Goal: Task Accomplishment & Management: Use online tool/utility

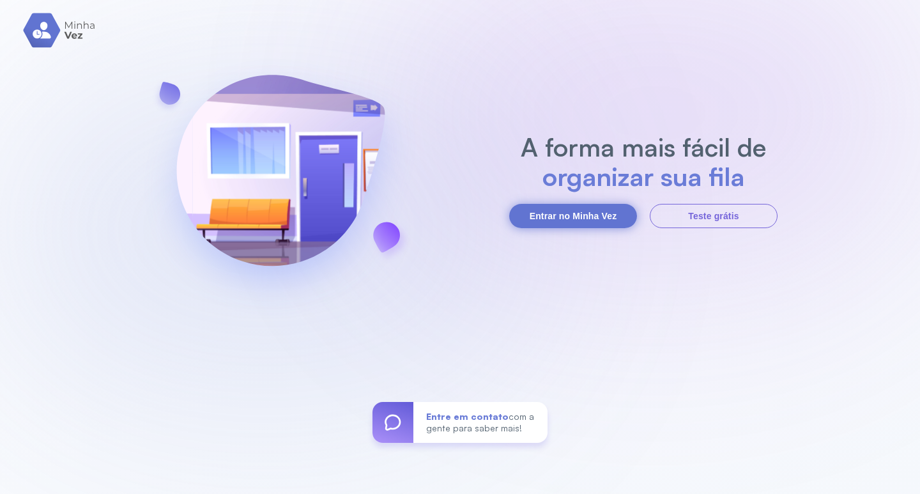
click at [541, 210] on button "Entrar no Minha Vez" at bounding box center [573, 216] width 128 height 24
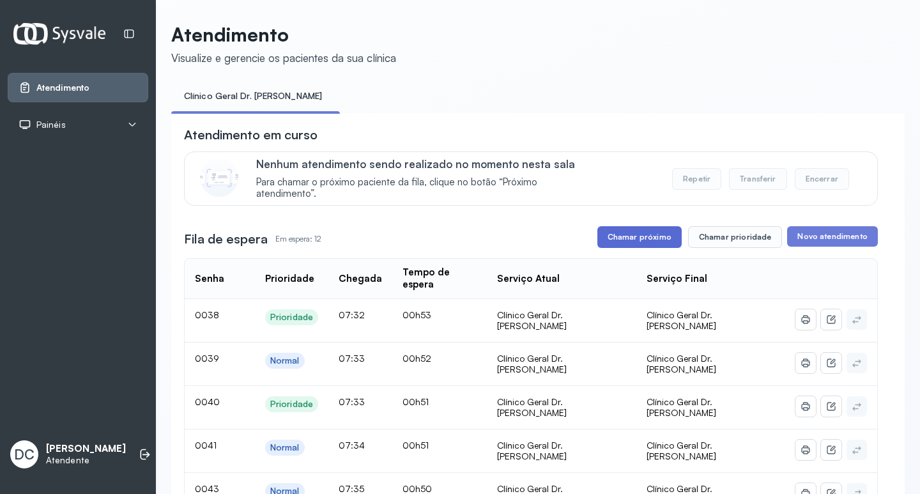
click at [625, 241] on button "Chamar próximo" at bounding box center [639, 237] width 84 height 22
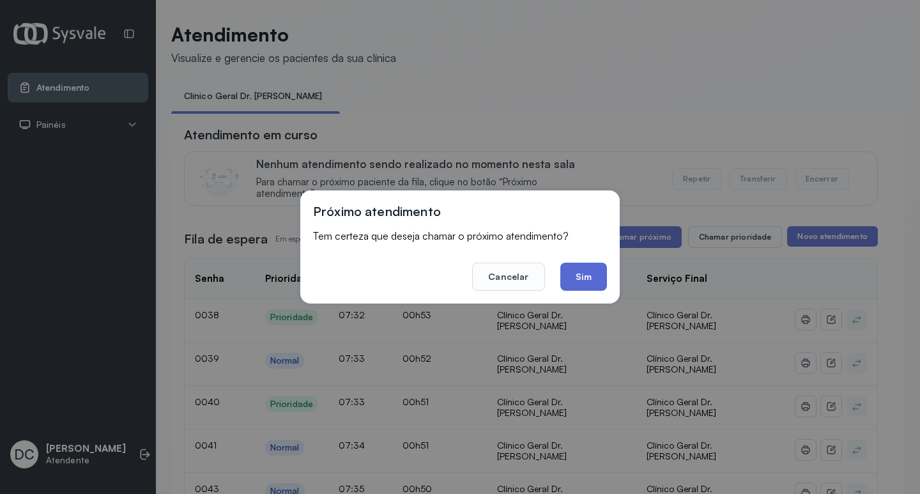
click at [581, 280] on button "Sim" at bounding box center [583, 277] width 47 height 28
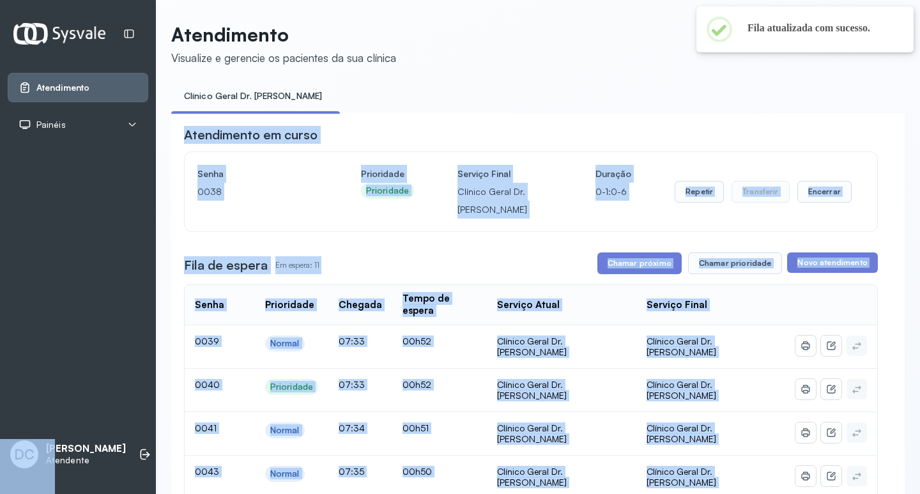
click at [461, 272] on div "Fila de espera Em espera: 11 Chamar próximo Chamar prioridade Novo atendimento" at bounding box center [531, 263] width 694 height 22
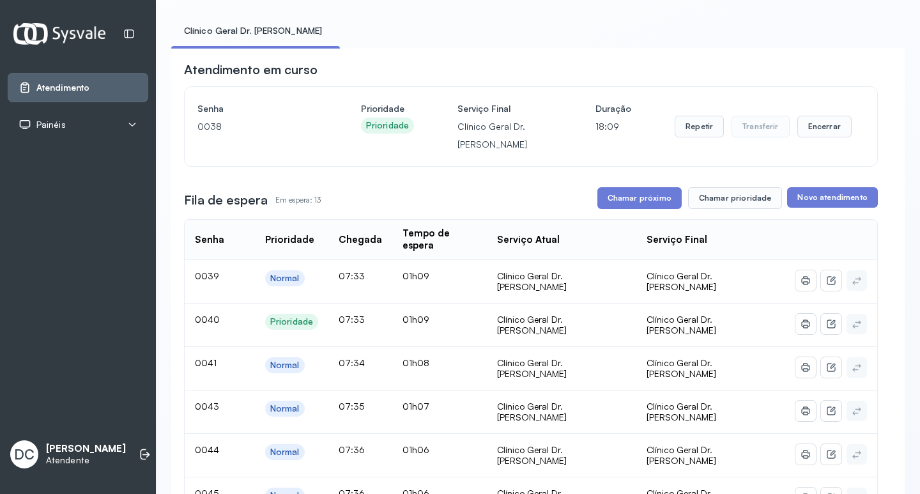
scroll to position [64, 0]
click at [722, 204] on button "Chamar prioridade" at bounding box center [735, 199] width 95 height 22
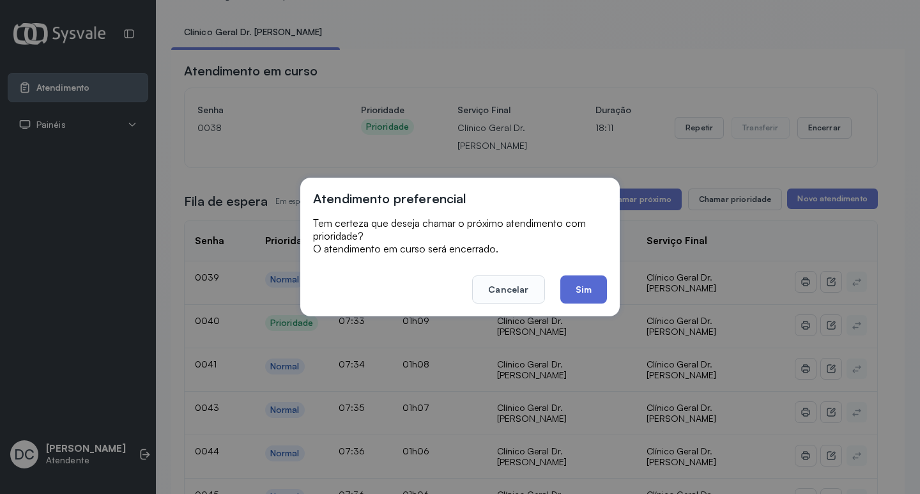
click at [570, 293] on button "Sim" at bounding box center [583, 289] width 47 height 28
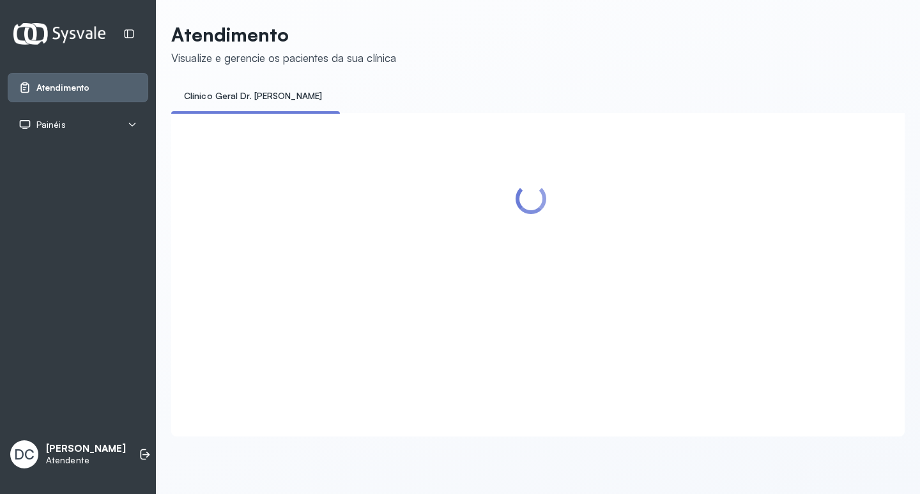
scroll to position [0, 0]
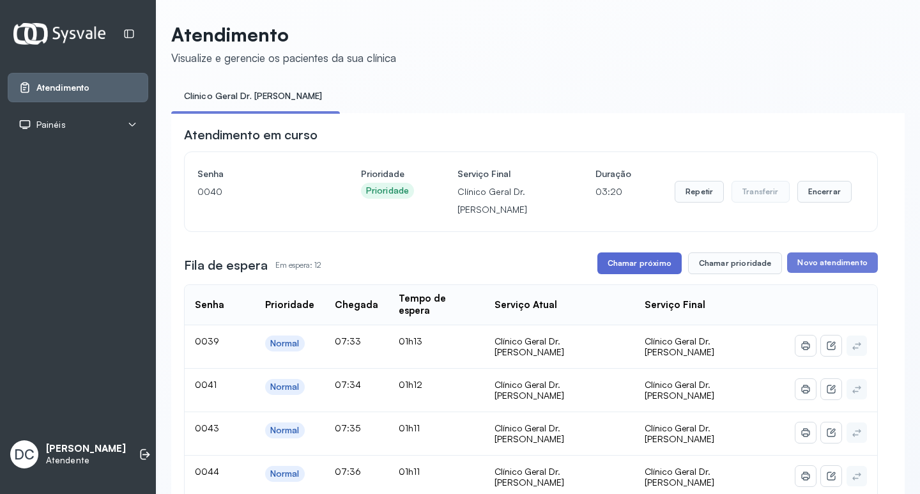
click at [641, 268] on button "Chamar próximo" at bounding box center [639, 263] width 84 height 22
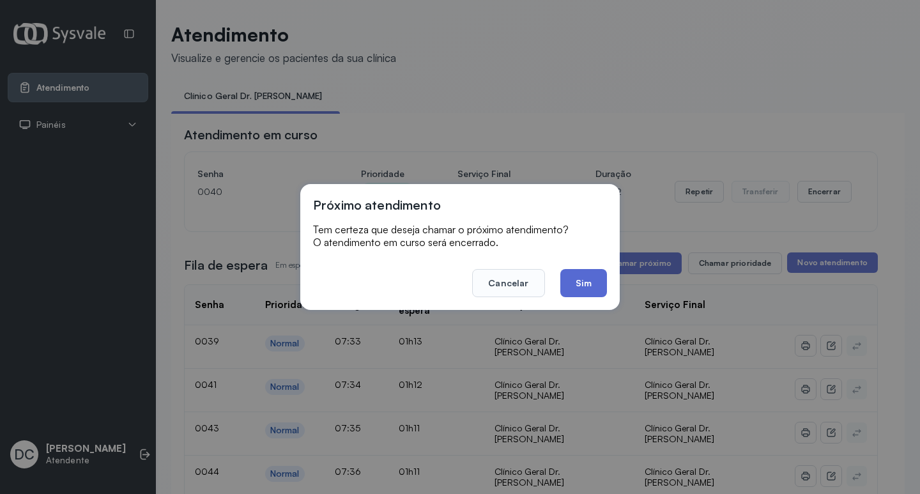
click at [579, 287] on button "Sim" at bounding box center [583, 283] width 47 height 28
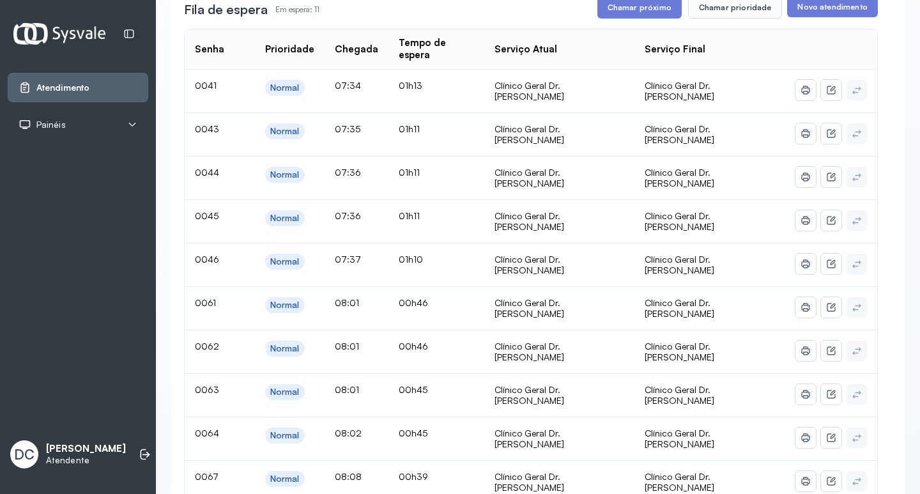
scroll to position [383, 0]
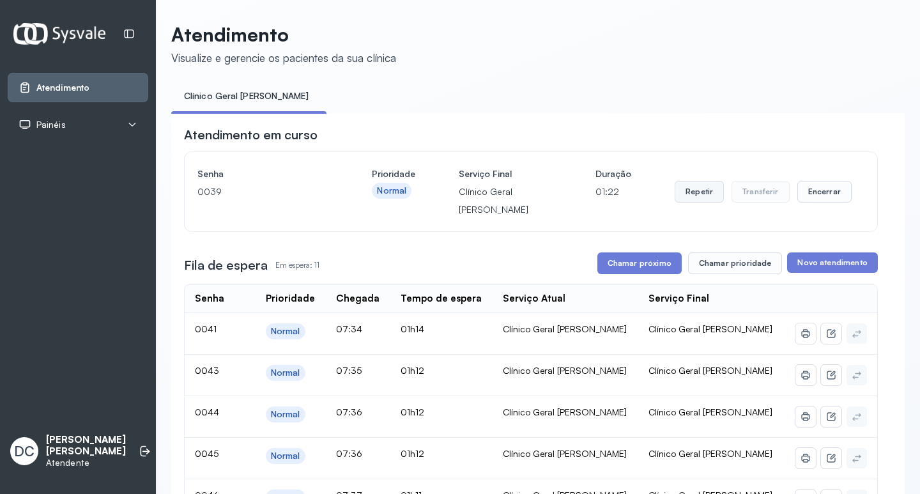
click at [694, 202] on button "Repetir" at bounding box center [698, 192] width 49 height 22
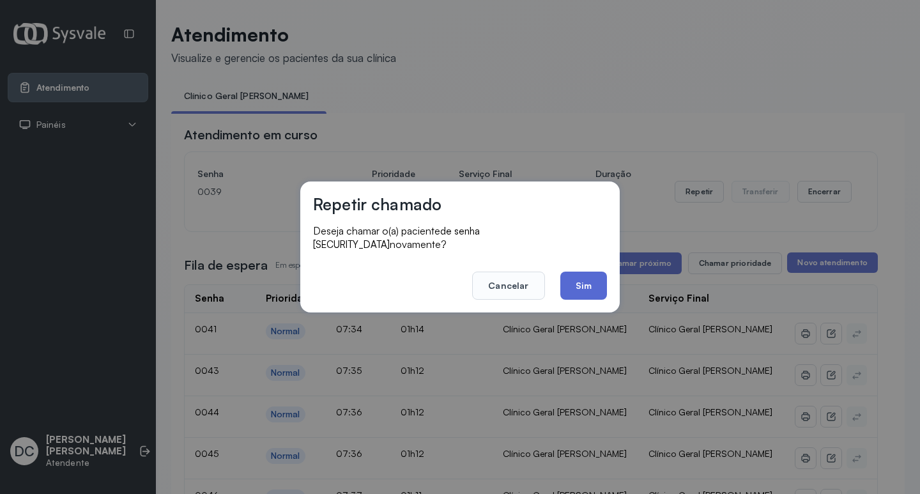
click at [568, 279] on button "Sim" at bounding box center [583, 285] width 47 height 28
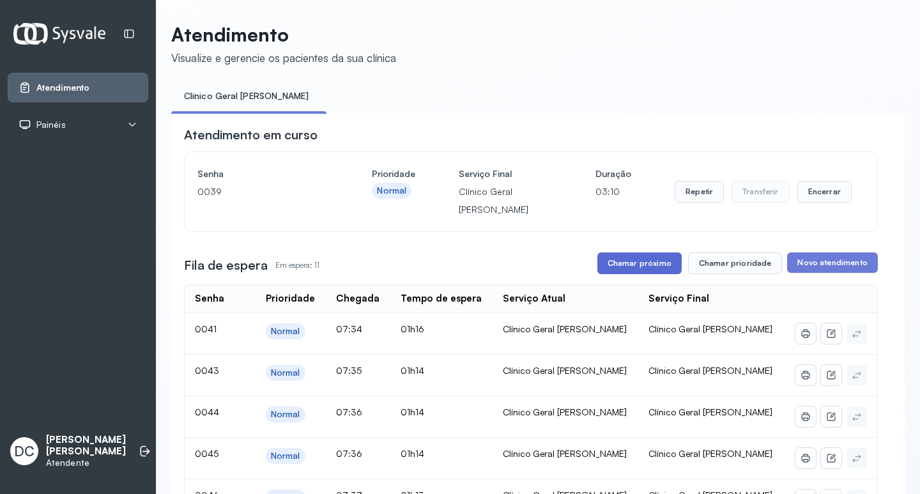
click at [648, 266] on button "Chamar próximo" at bounding box center [639, 263] width 84 height 22
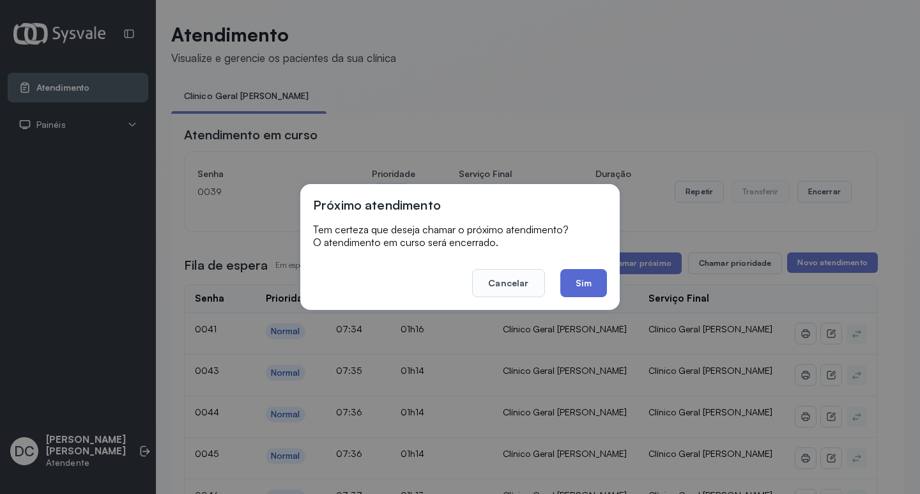
click at [590, 280] on button "Sim" at bounding box center [583, 283] width 47 height 28
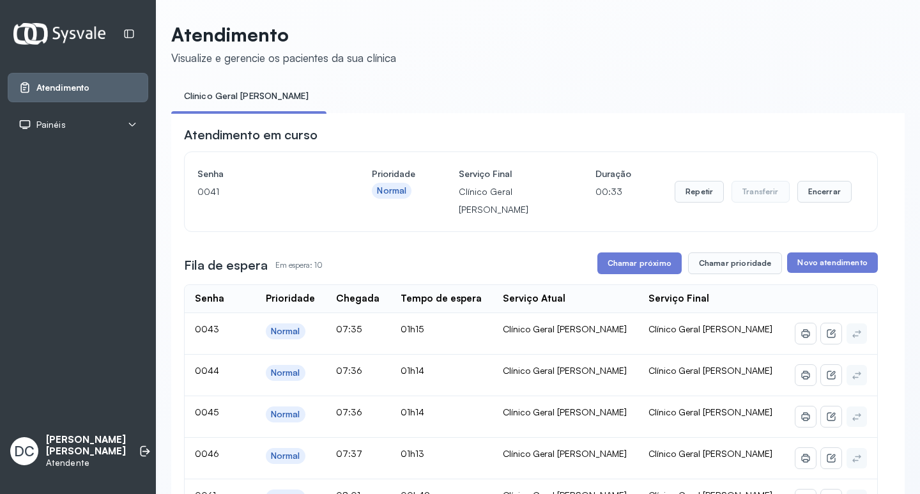
click at [694, 183] on div "Repetir Transferir Encerrar" at bounding box center [762, 192] width 177 height 54
click at [694, 193] on button "Repetir" at bounding box center [698, 192] width 49 height 22
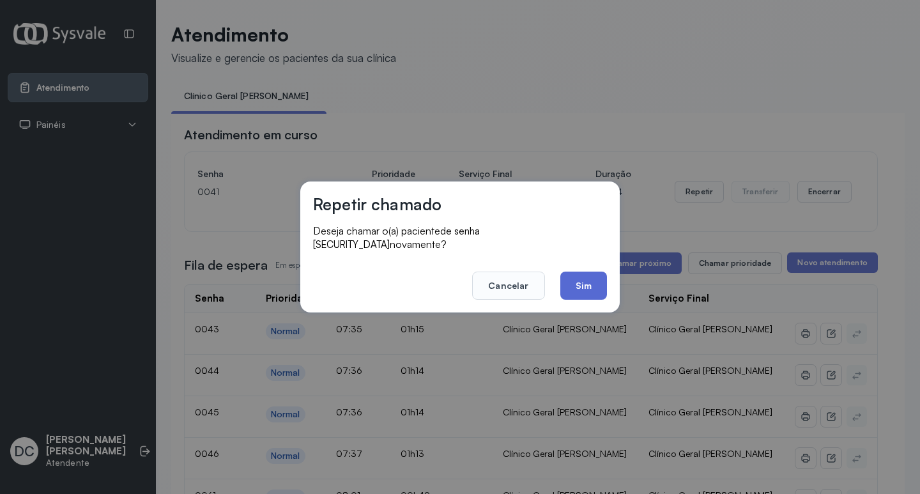
click at [579, 276] on button "Sim" at bounding box center [583, 285] width 47 height 28
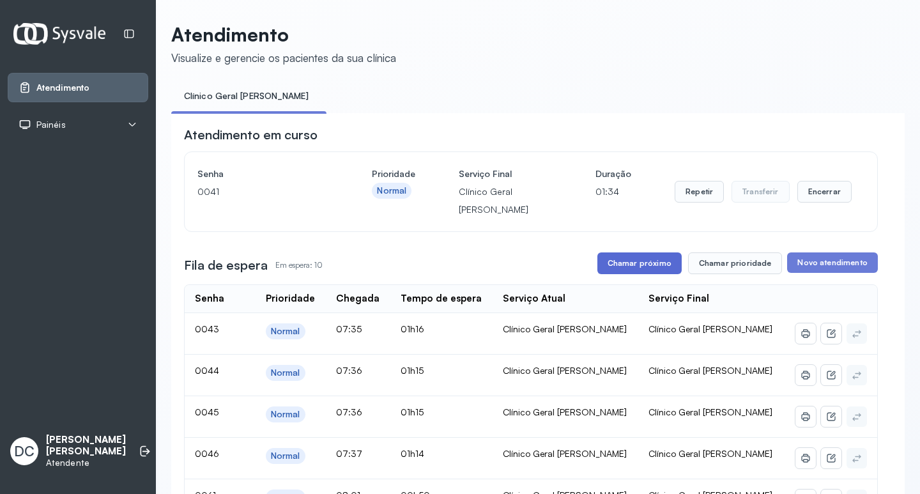
click at [658, 272] on button "Chamar próximo" at bounding box center [639, 263] width 84 height 22
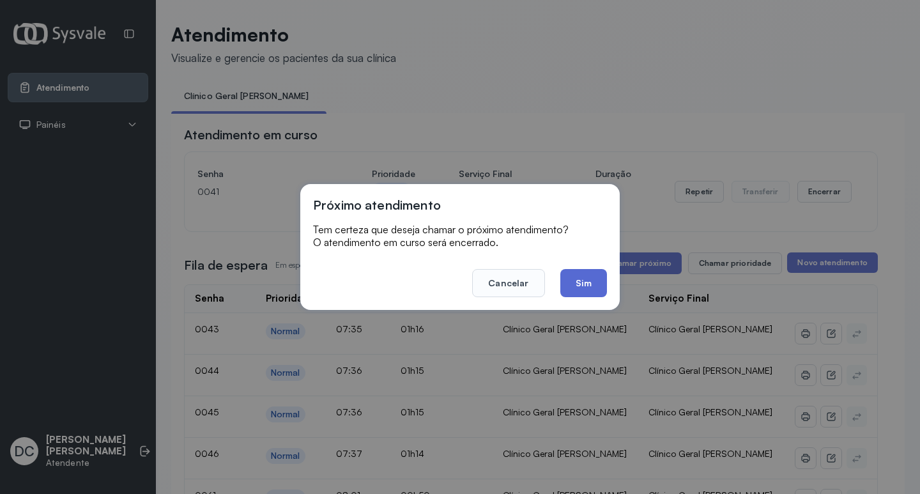
click at [583, 277] on button "Sim" at bounding box center [583, 283] width 47 height 28
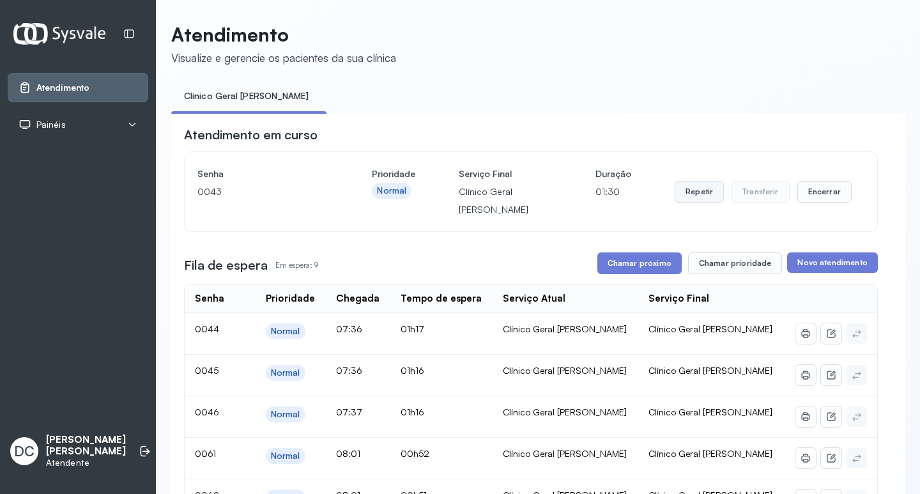
click at [680, 192] on button "Repetir" at bounding box center [698, 192] width 49 height 22
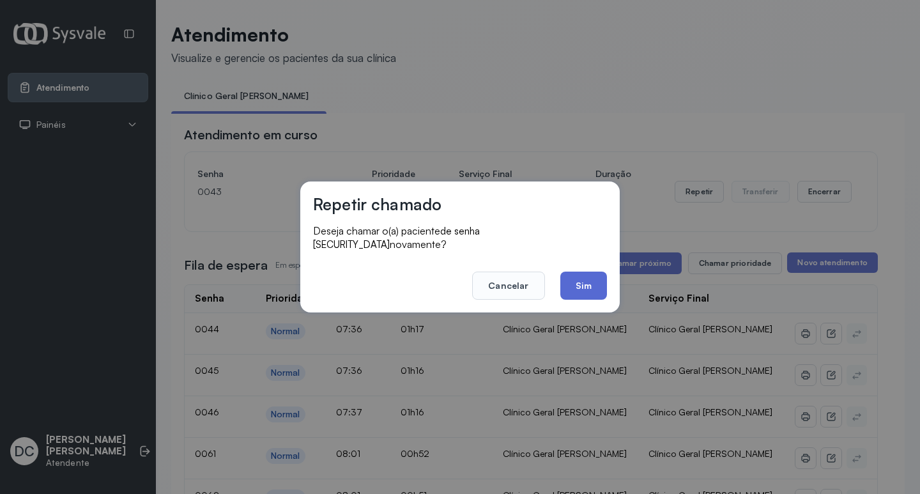
click at [592, 275] on button "Sim" at bounding box center [583, 285] width 47 height 28
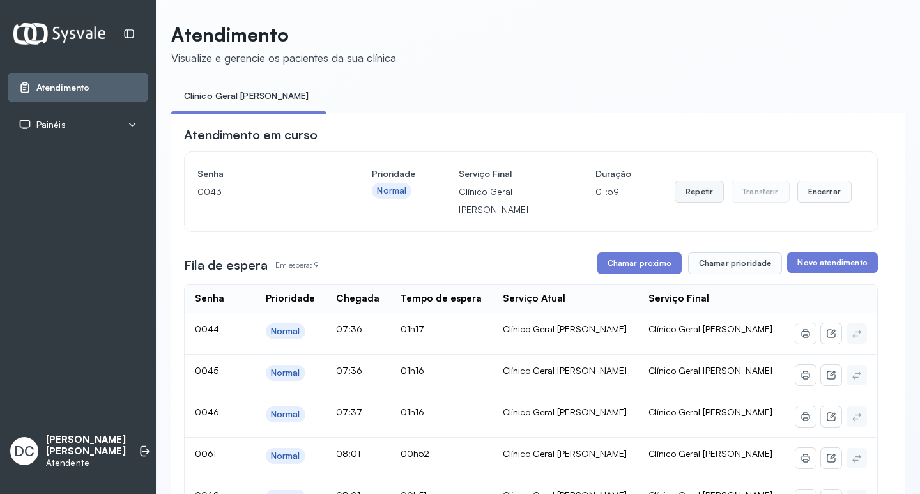
click at [689, 194] on button "Repetir" at bounding box center [698, 192] width 49 height 22
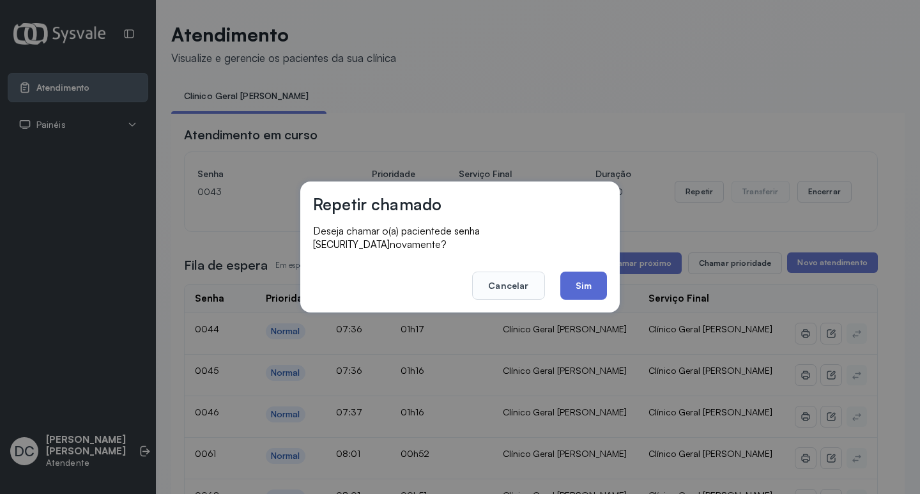
click at [601, 278] on button "Sim" at bounding box center [583, 285] width 47 height 28
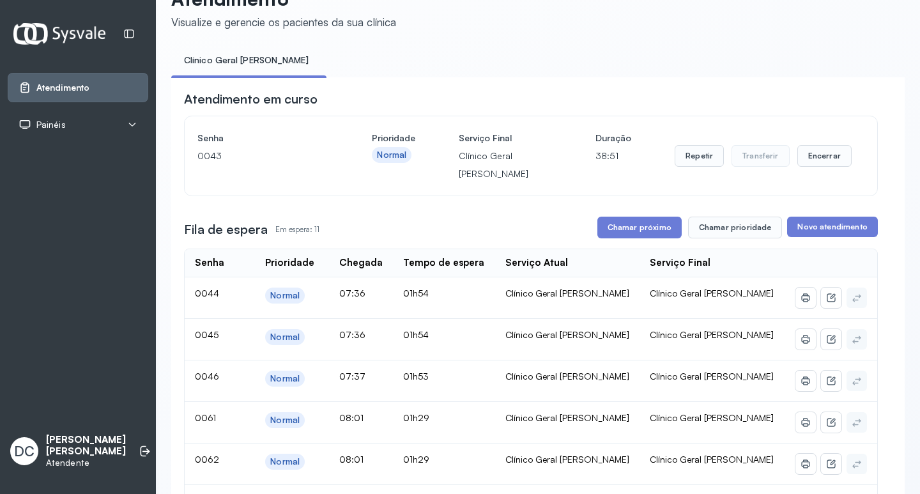
scroll to position [64, 0]
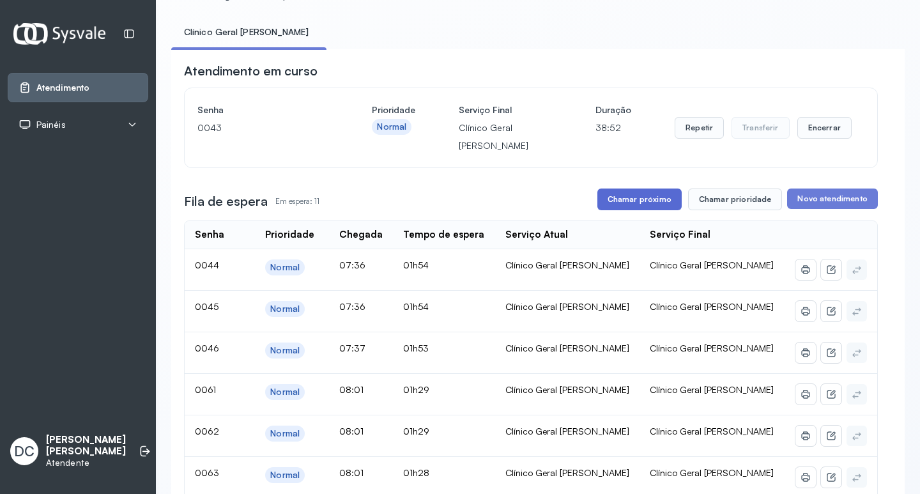
click at [637, 207] on button "Chamar próximo" at bounding box center [639, 199] width 84 height 22
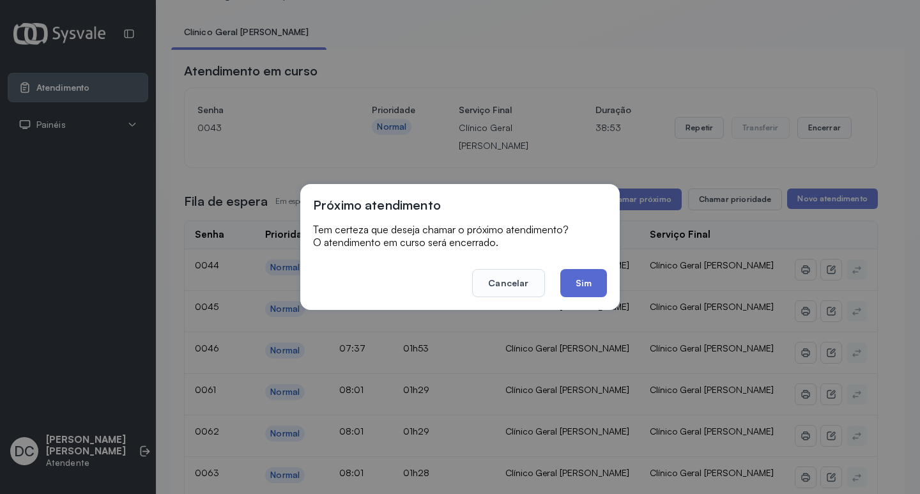
click at [584, 282] on button "Sim" at bounding box center [583, 283] width 47 height 28
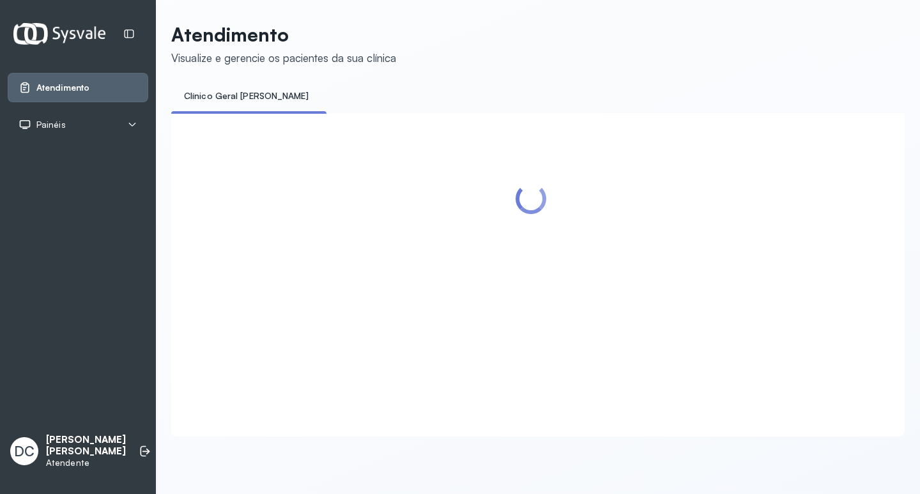
scroll to position [0, 0]
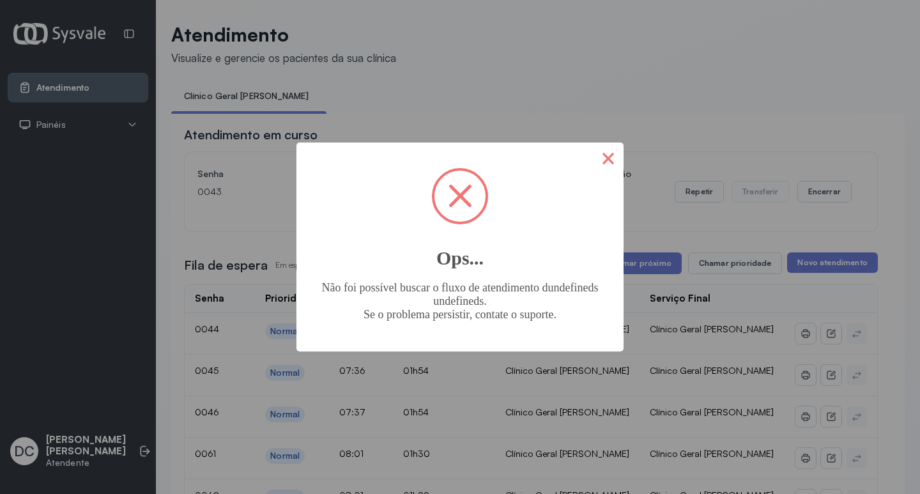
click at [621, 156] on button "×" at bounding box center [608, 157] width 31 height 31
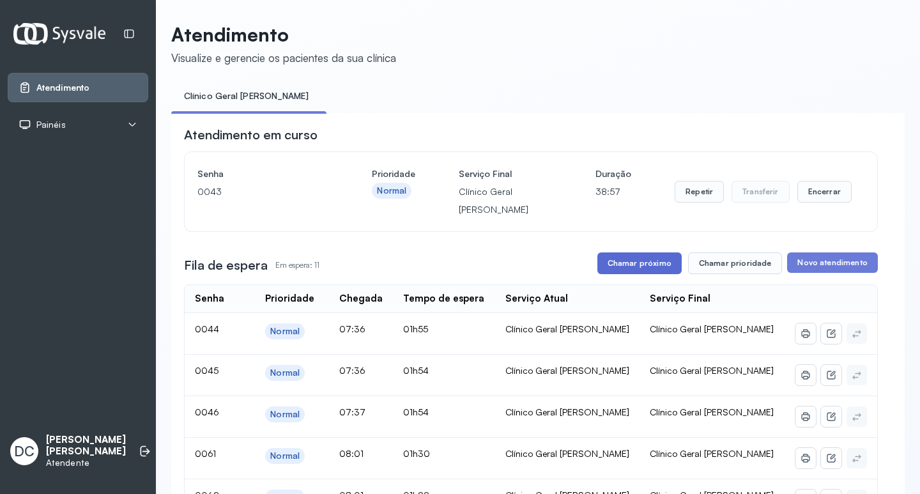
click at [642, 266] on button "Chamar próximo" at bounding box center [639, 263] width 84 height 22
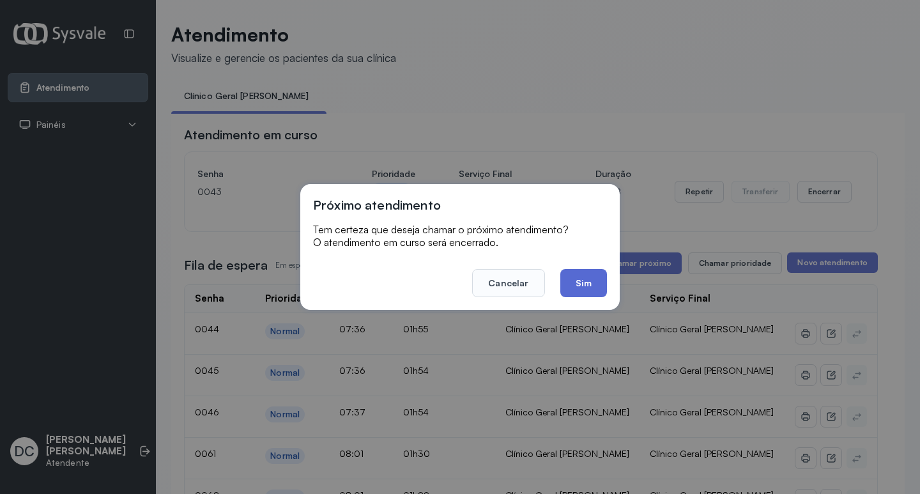
click at [589, 281] on button "Sim" at bounding box center [583, 283] width 47 height 28
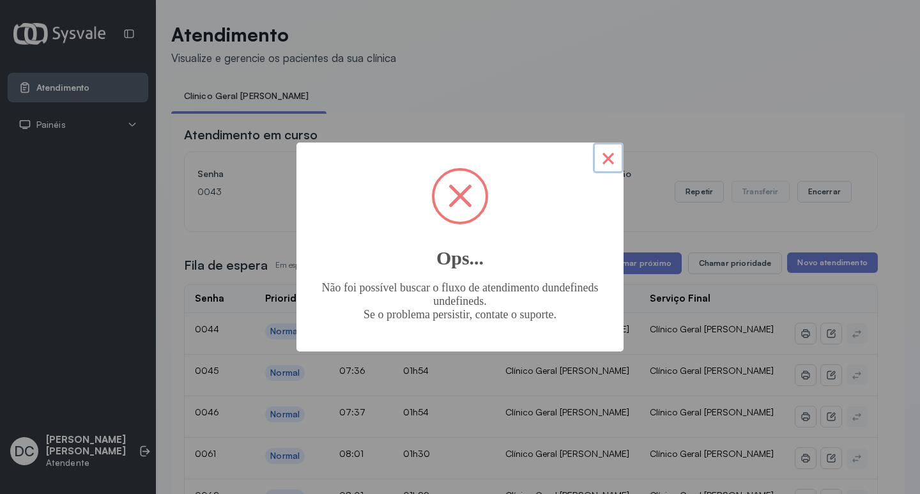
click at [603, 171] on button "×" at bounding box center [608, 157] width 31 height 31
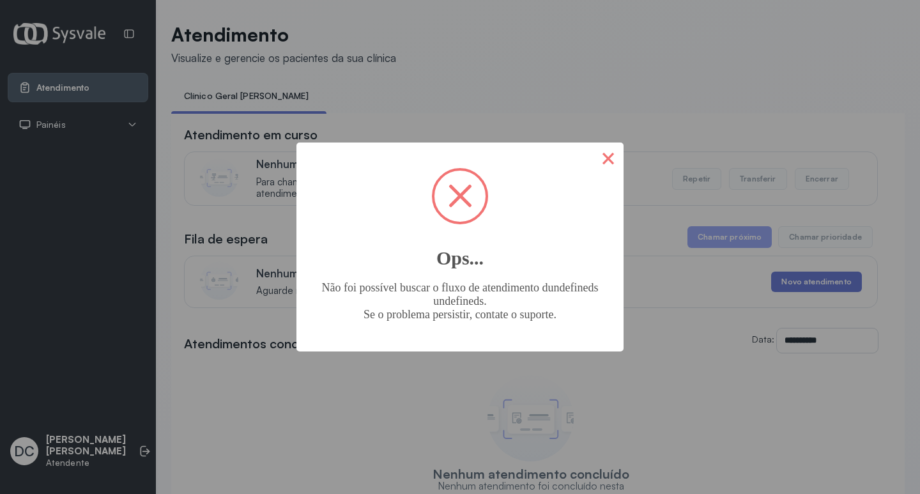
click at [597, 162] on button "×" at bounding box center [608, 157] width 31 height 31
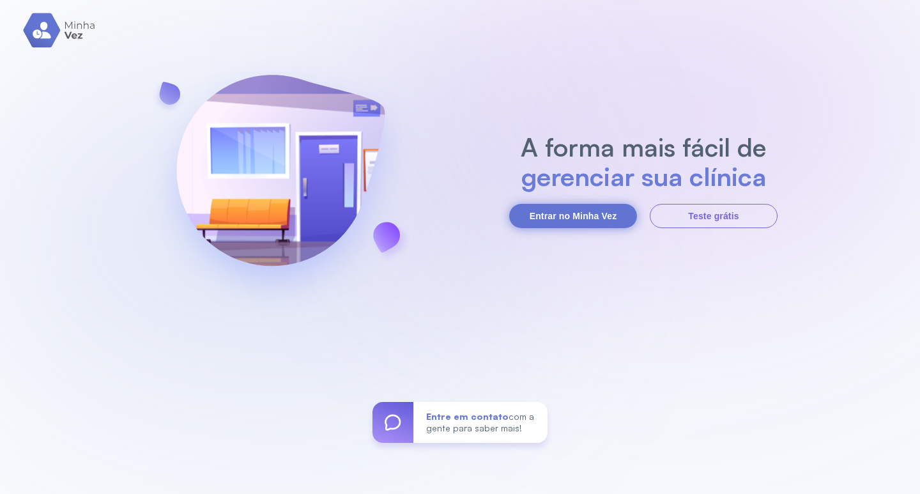
click at [570, 220] on button "Entrar no Minha Vez" at bounding box center [573, 216] width 128 height 24
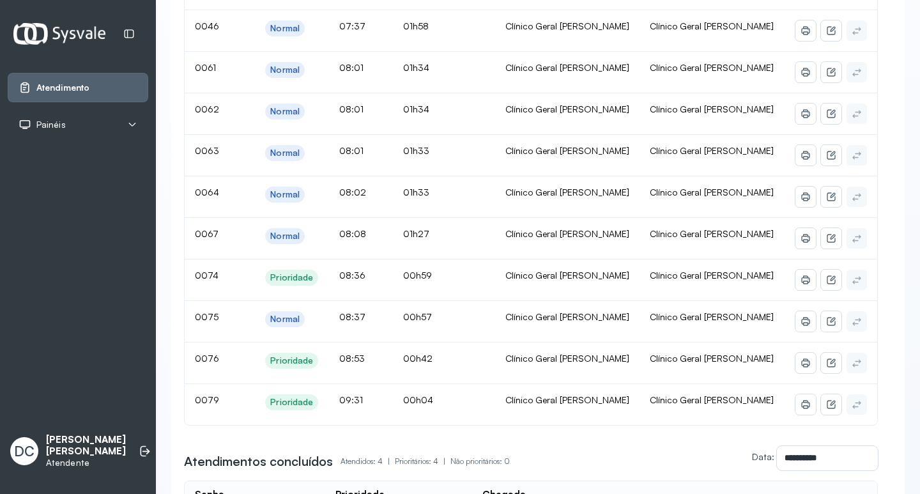
scroll to position [255, 0]
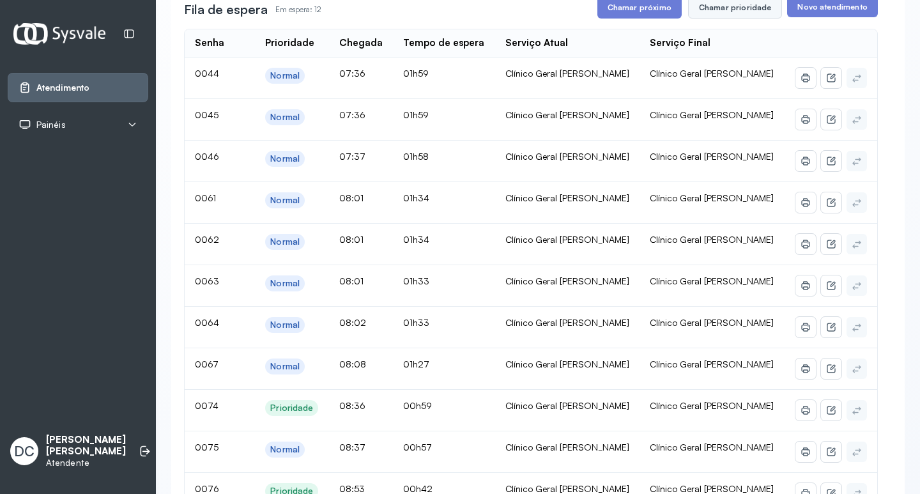
click at [729, 17] on button "Chamar prioridade" at bounding box center [735, 8] width 95 height 22
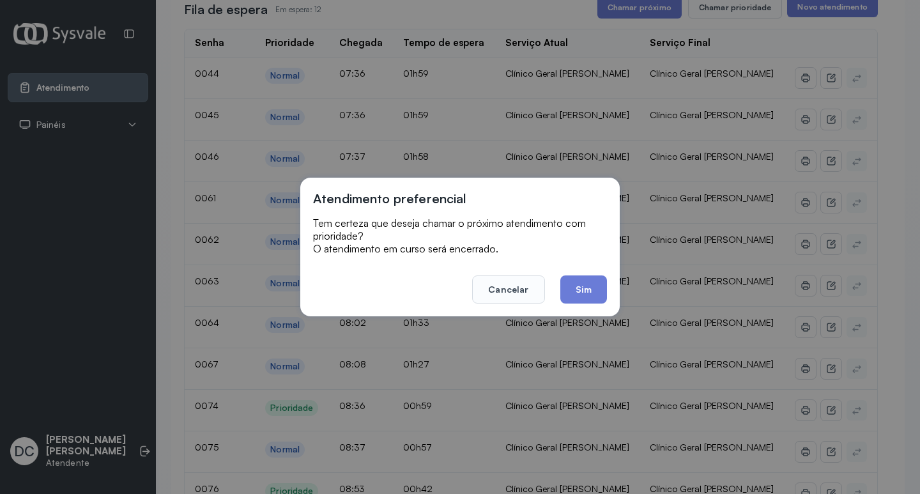
drag, startPoint x: 593, startPoint y: 289, endPoint x: 587, endPoint y: 289, distance: 6.4
click at [589, 289] on button "Sim" at bounding box center [583, 289] width 47 height 28
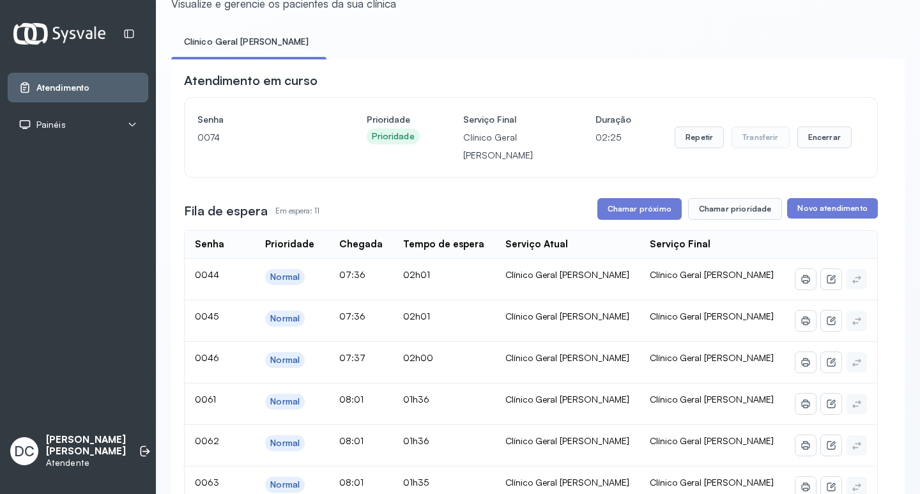
scroll to position [192, 0]
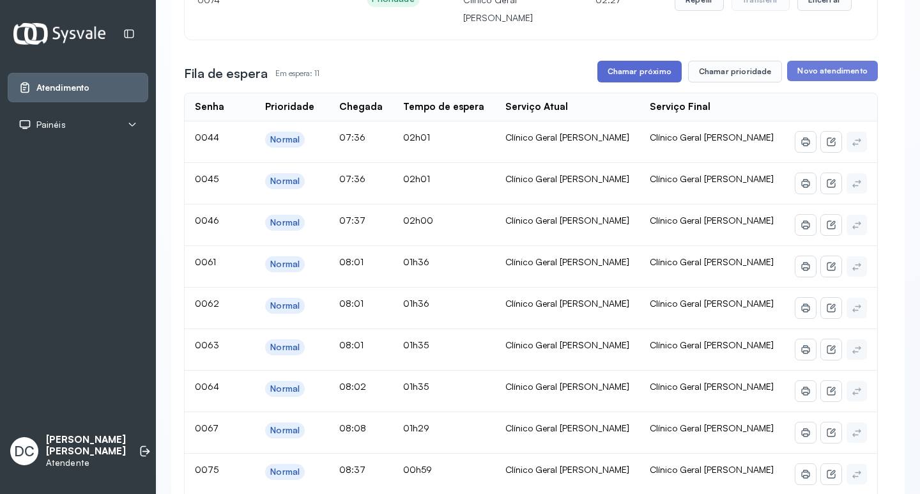
click at [661, 73] on button "Chamar próximo" at bounding box center [639, 72] width 84 height 22
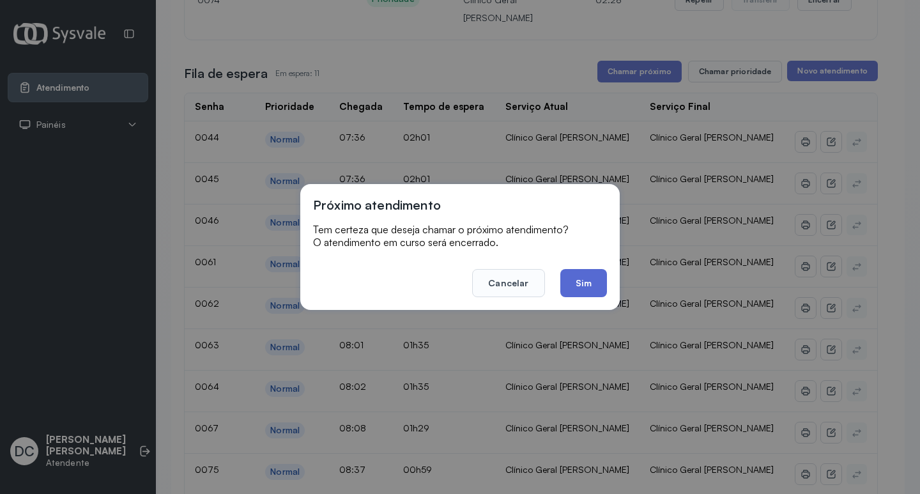
click at [593, 287] on button "Sim" at bounding box center [583, 283] width 47 height 28
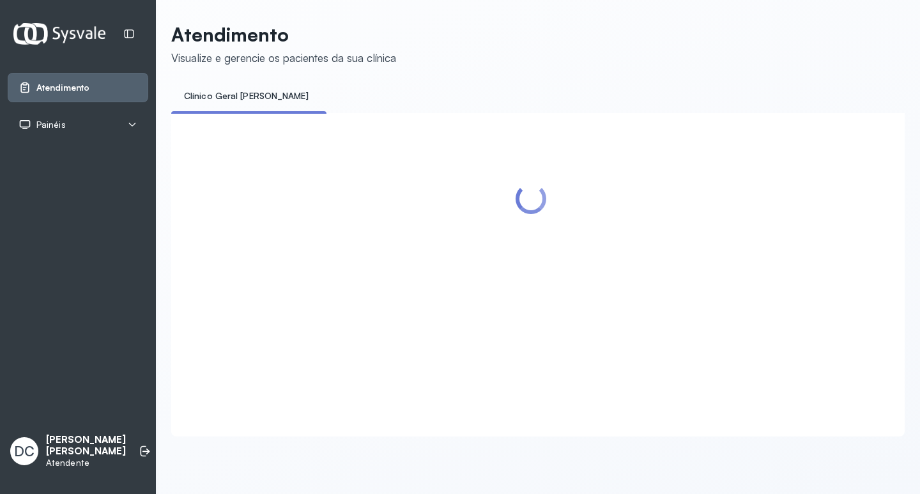
scroll to position [0, 0]
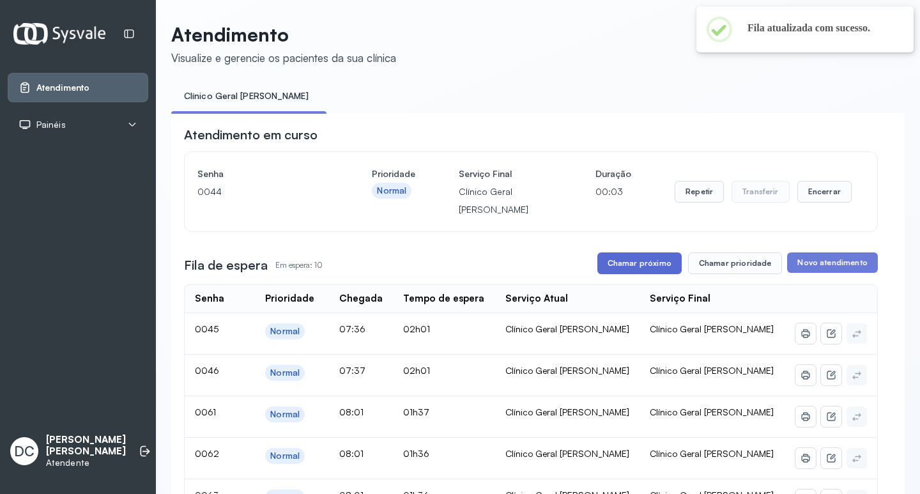
click at [639, 269] on button "Chamar próximo" at bounding box center [639, 263] width 84 height 22
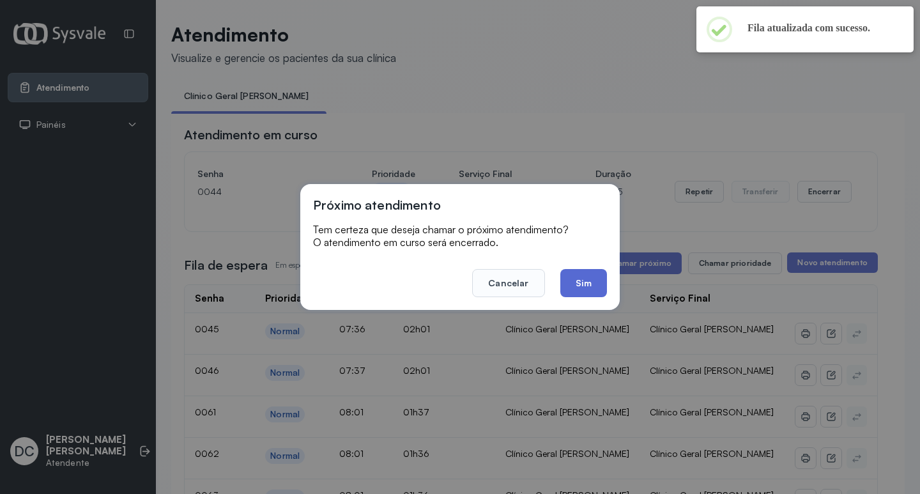
click at [593, 277] on button "Sim" at bounding box center [583, 283] width 47 height 28
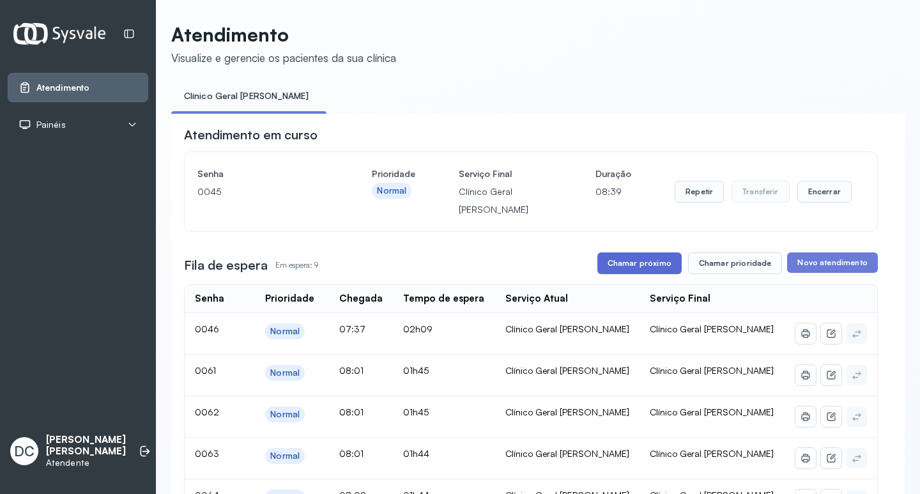
click at [637, 268] on button "Chamar próximo" at bounding box center [639, 263] width 84 height 22
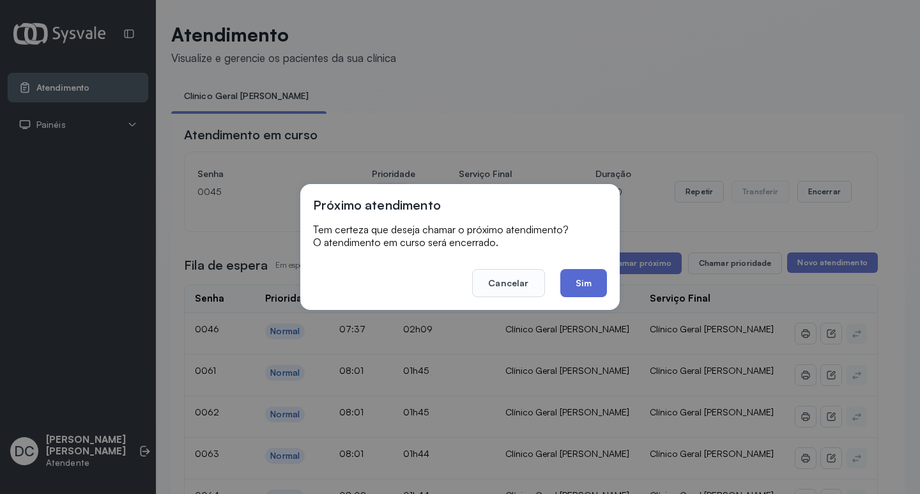
click at [595, 277] on button "Sim" at bounding box center [583, 283] width 47 height 28
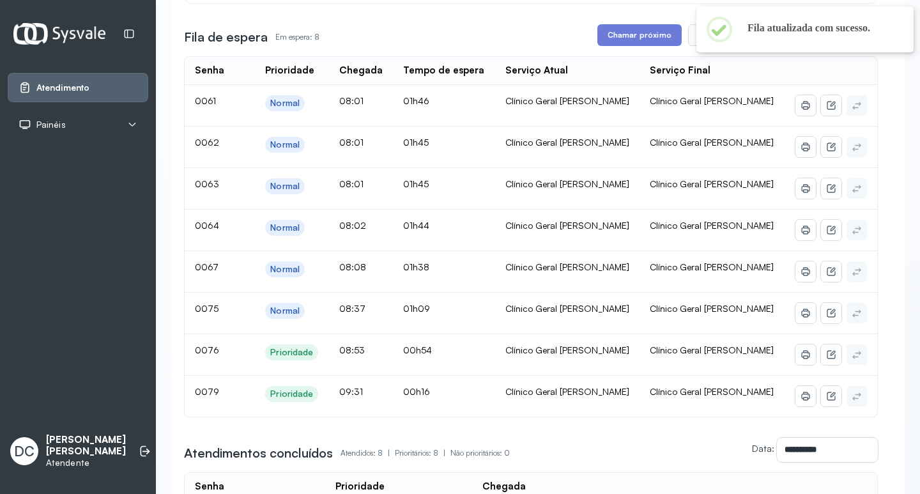
scroll to position [64, 0]
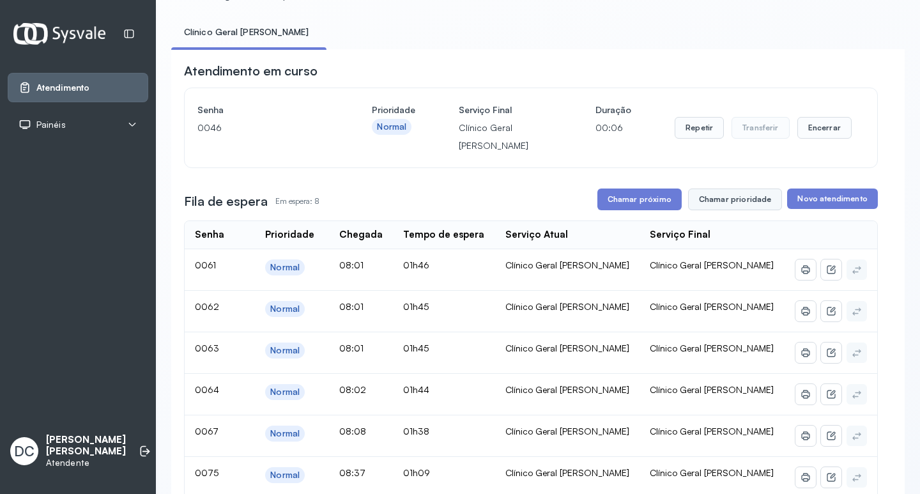
click at [714, 197] on button "Chamar prioridade" at bounding box center [735, 199] width 95 height 22
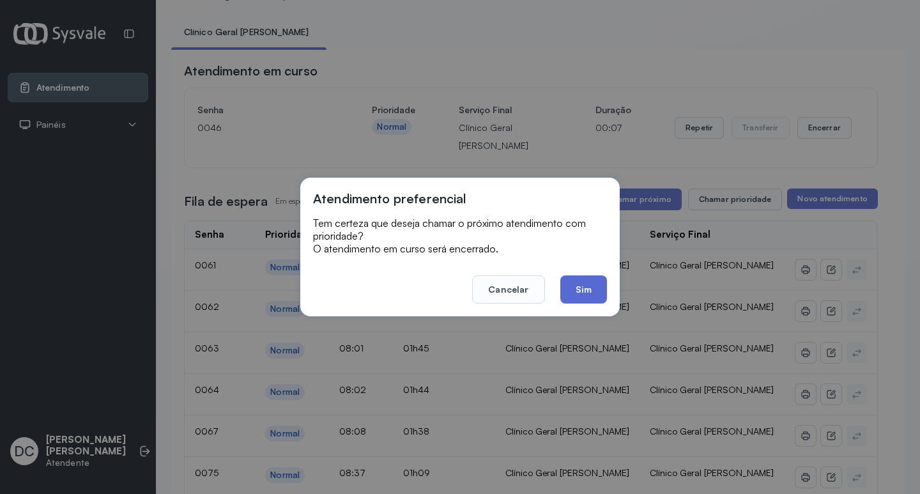
click at [587, 280] on button "Sim" at bounding box center [583, 289] width 47 height 28
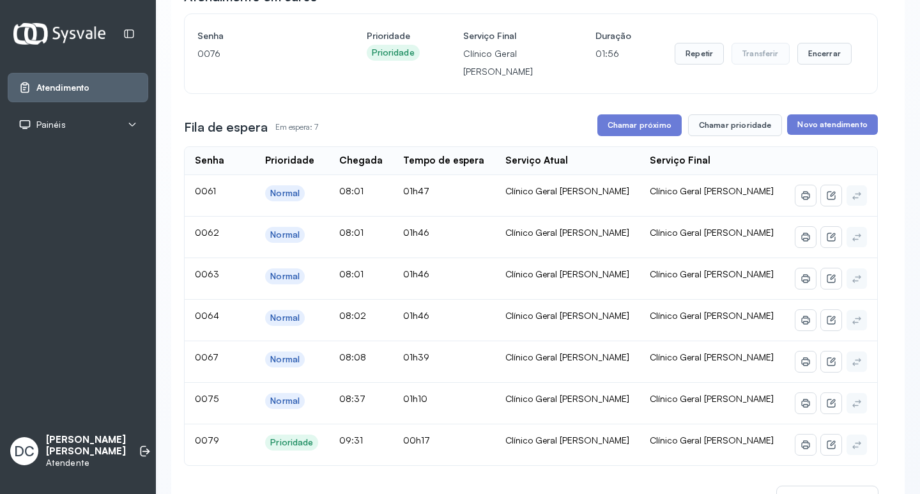
scroll to position [128, 0]
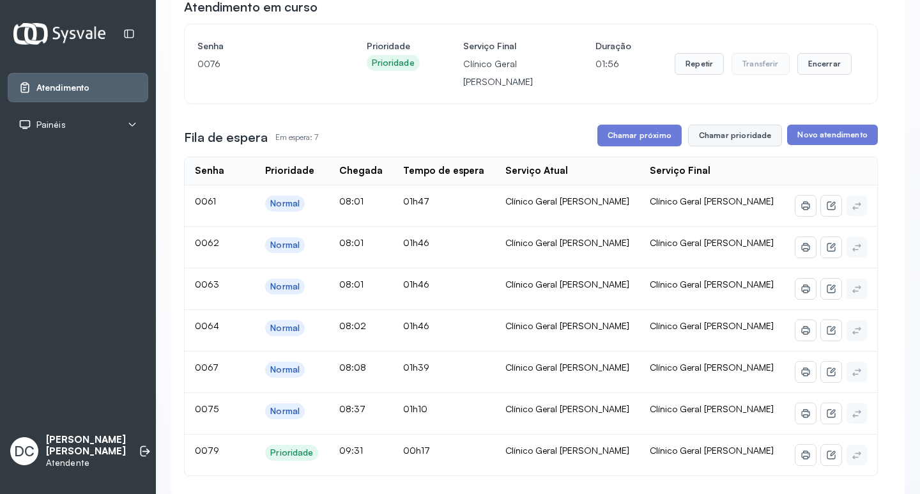
click at [712, 140] on button "Chamar prioridade" at bounding box center [735, 136] width 95 height 22
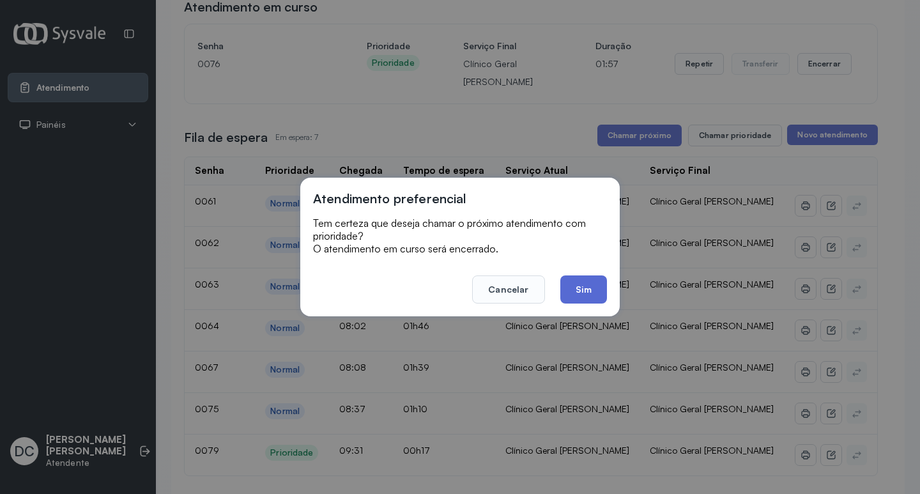
click at [580, 301] on button "Sim" at bounding box center [583, 289] width 47 height 28
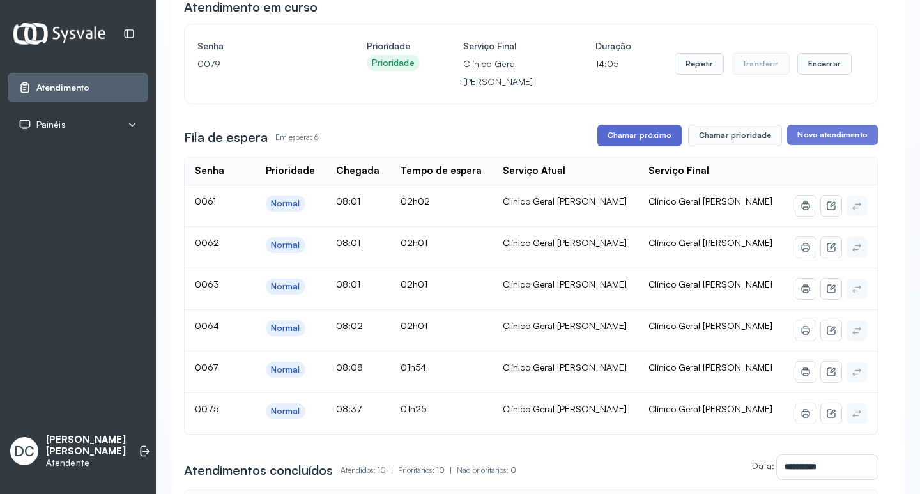
click at [618, 141] on button "Chamar próximo" at bounding box center [639, 136] width 84 height 22
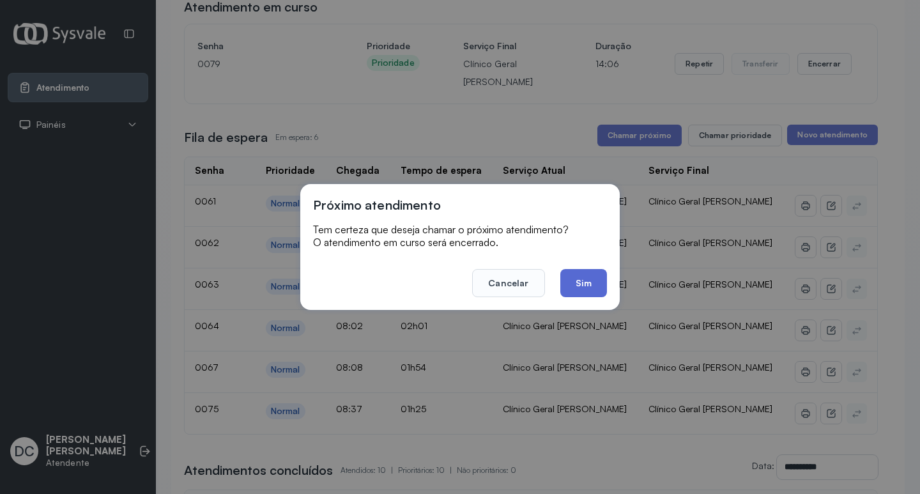
click at [591, 282] on button "Sim" at bounding box center [583, 283] width 47 height 28
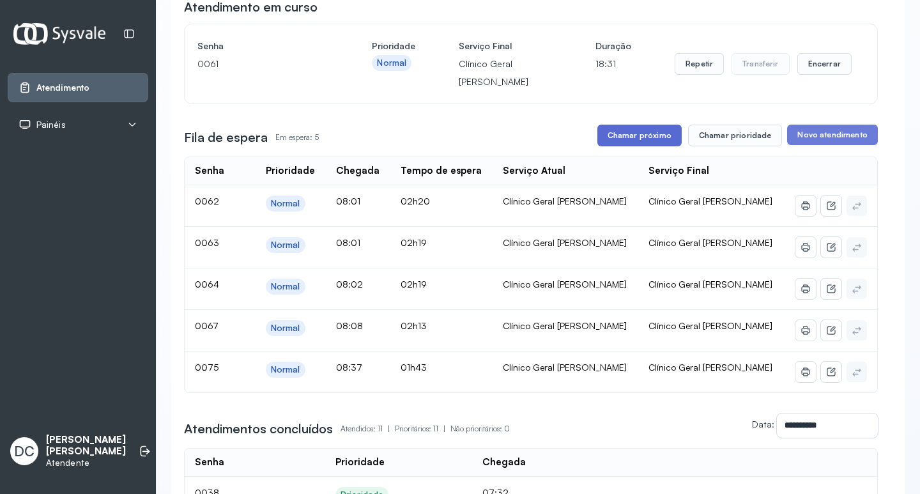
click at [660, 136] on button "Chamar próximo" at bounding box center [639, 136] width 84 height 22
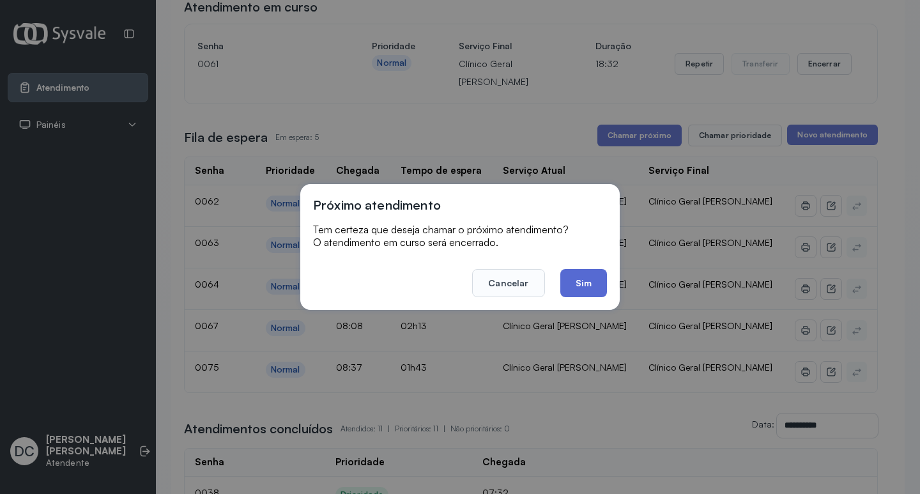
click at [595, 282] on button "Sim" at bounding box center [583, 283] width 47 height 28
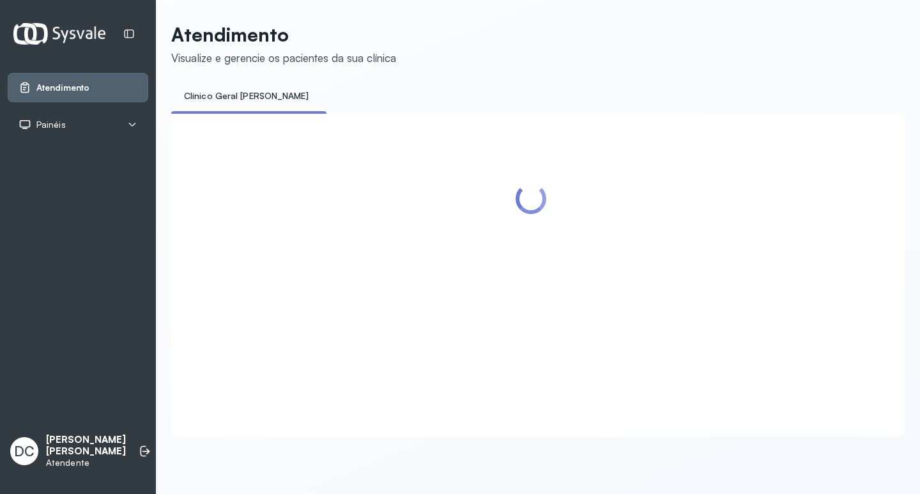
scroll to position [0, 0]
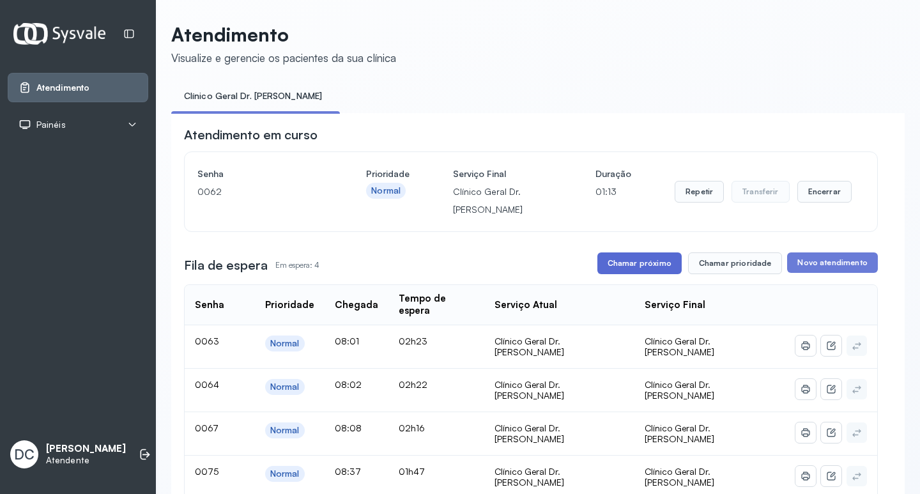
click at [660, 273] on button "Chamar próximo" at bounding box center [639, 263] width 84 height 22
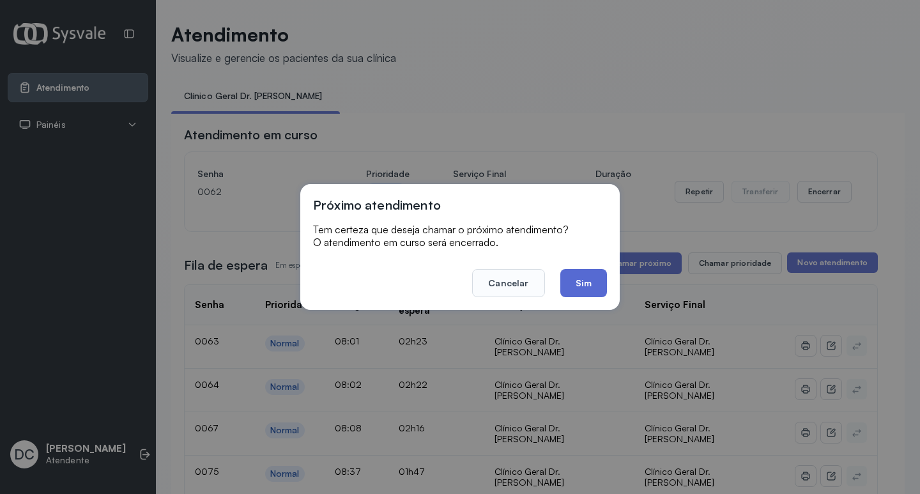
click at [595, 285] on button "Sim" at bounding box center [583, 283] width 47 height 28
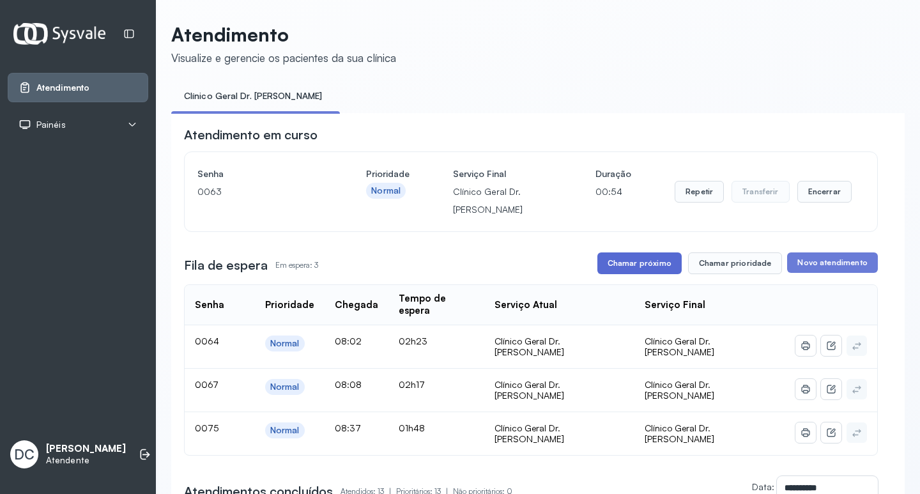
click at [660, 256] on button "Chamar próximo" at bounding box center [639, 263] width 84 height 22
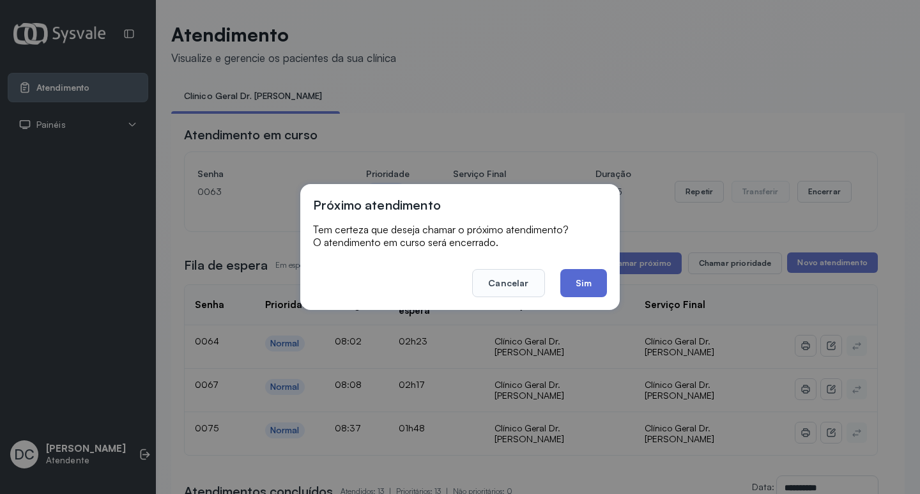
click at [577, 275] on button "Sim" at bounding box center [583, 283] width 47 height 28
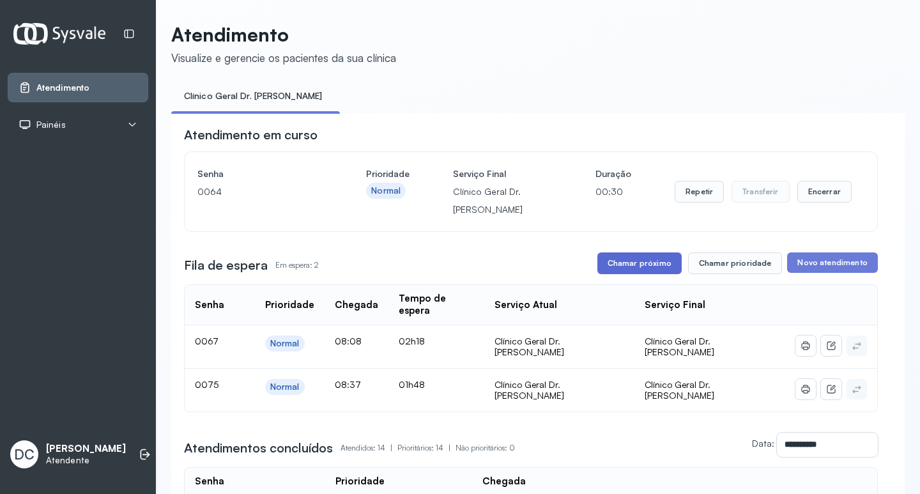
click at [631, 268] on button "Chamar próximo" at bounding box center [639, 263] width 84 height 22
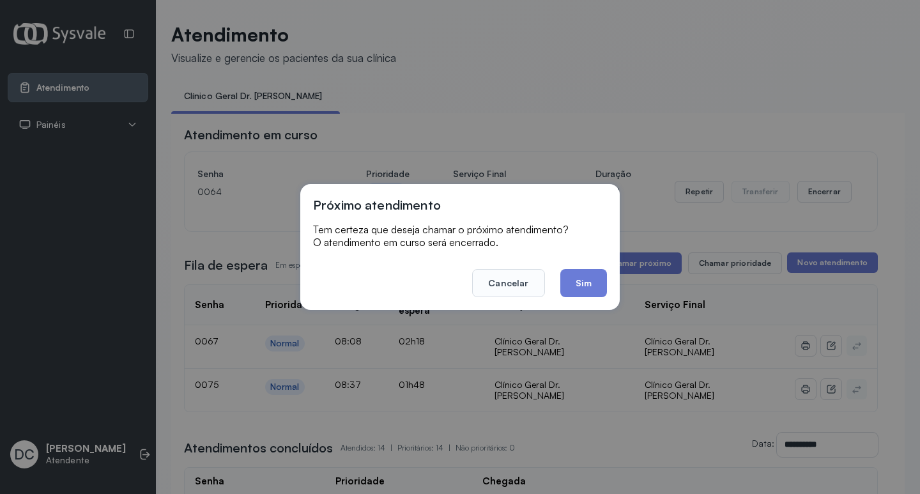
click at [611, 286] on div "Próximo atendimento Tem certeza que deseja chamar o próximo atendimento? O aten…" at bounding box center [459, 247] width 319 height 126
click at [599, 286] on button "Sim" at bounding box center [583, 283] width 47 height 28
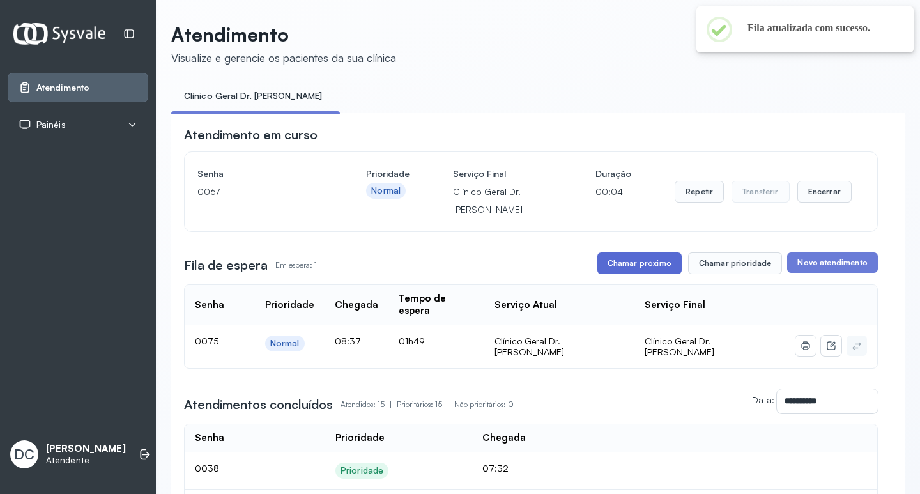
click at [627, 258] on button "Chamar próximo" at bounding box center [639, 263] width 84 height 22
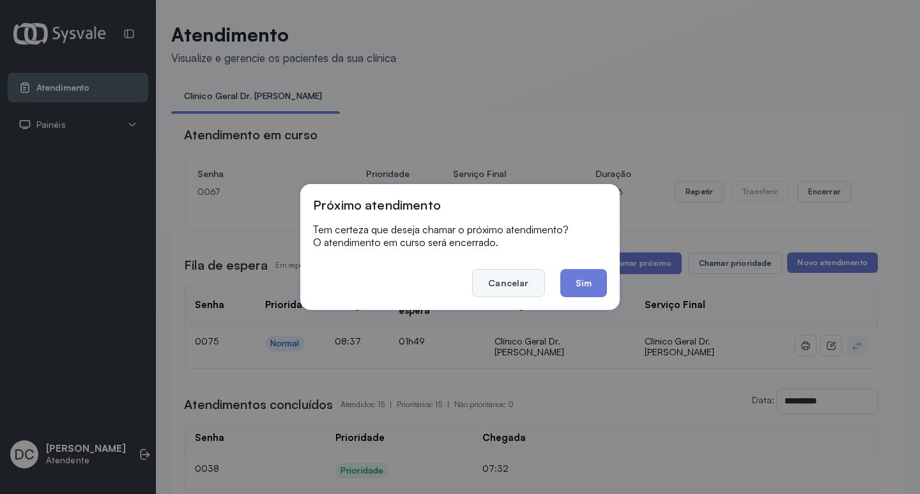
click at [514, 279] on button "Cancelar" at bounding box center [508, 283] width 72 height 28
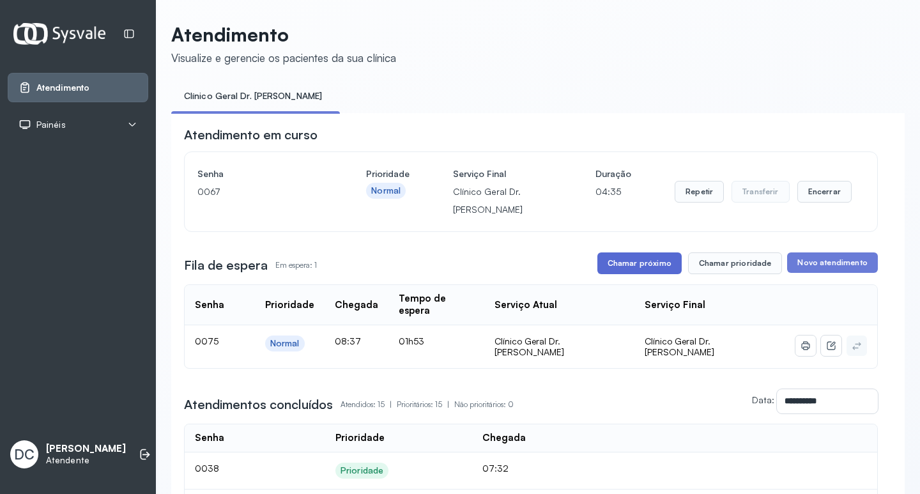
click at [648, 263] on button "Chamar próximo" at bounding box center [639, 263] width 84 height 22
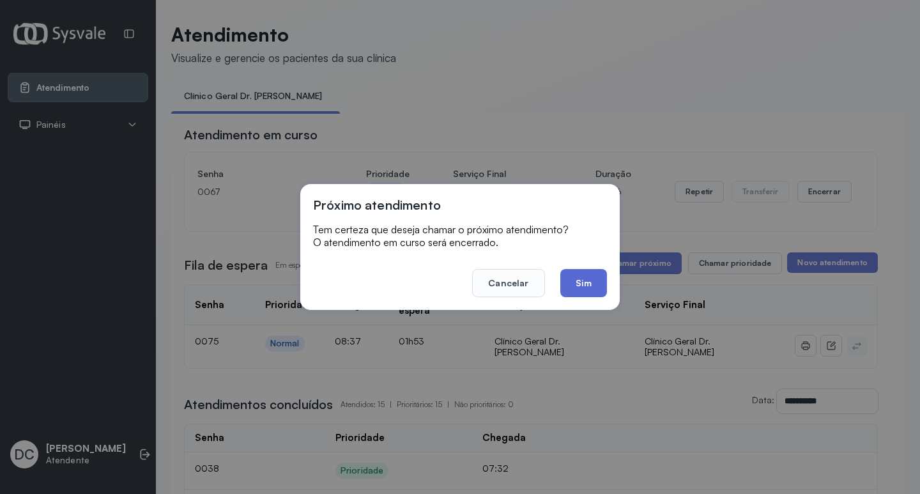
click at [567, 286] on button "Sim" at bounding box center [583, 283] width 47 height 28
